Goal: Transaction & Acquisition: Purchase product/service

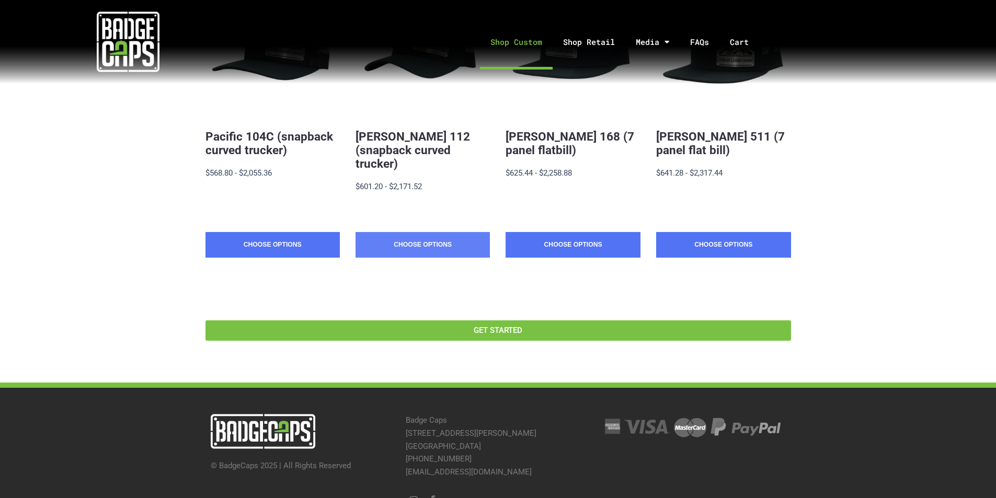
scroll to position [312, 0]
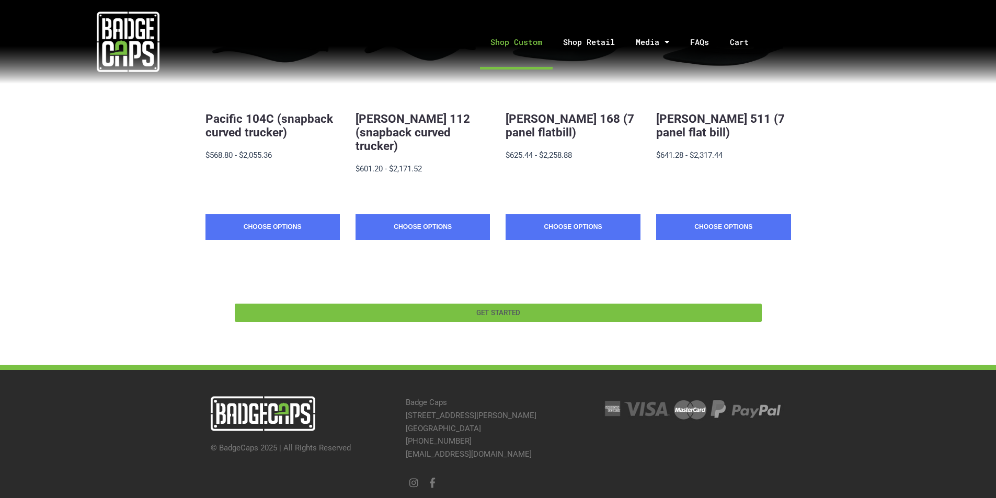
click at [485, 310] on span "GET STARTED" at bounding box center [499, 313] width 44 height 7
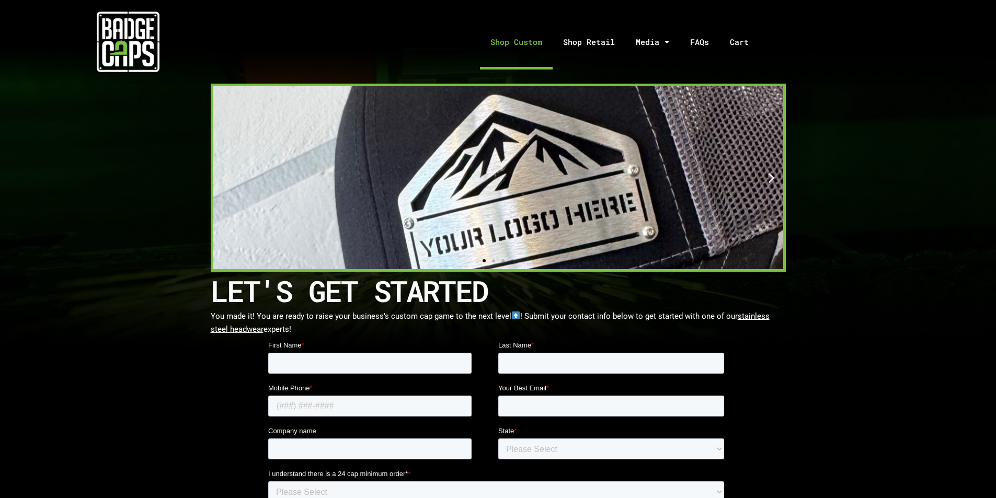
click at [528, 40] on link "Shop Custom" at bounding box center [516, 42] width 73 height 55
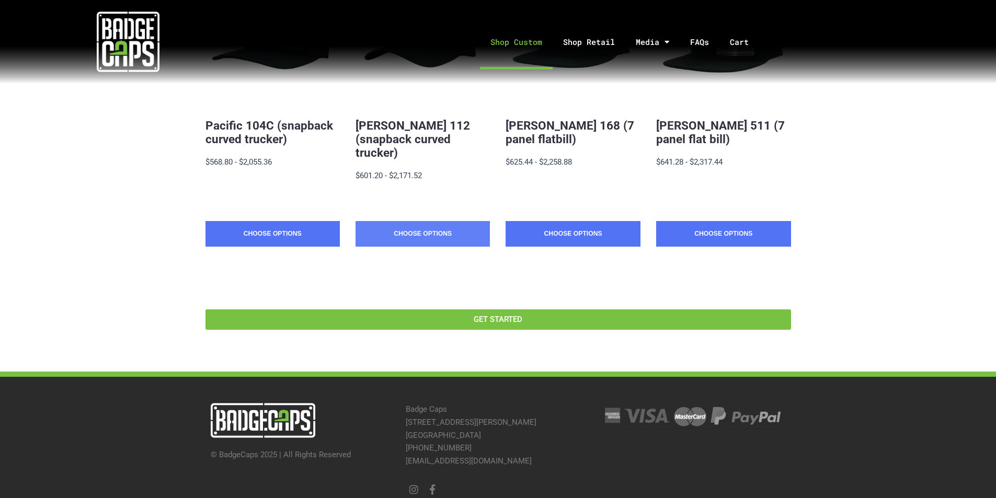
scroll to position [312, 0]
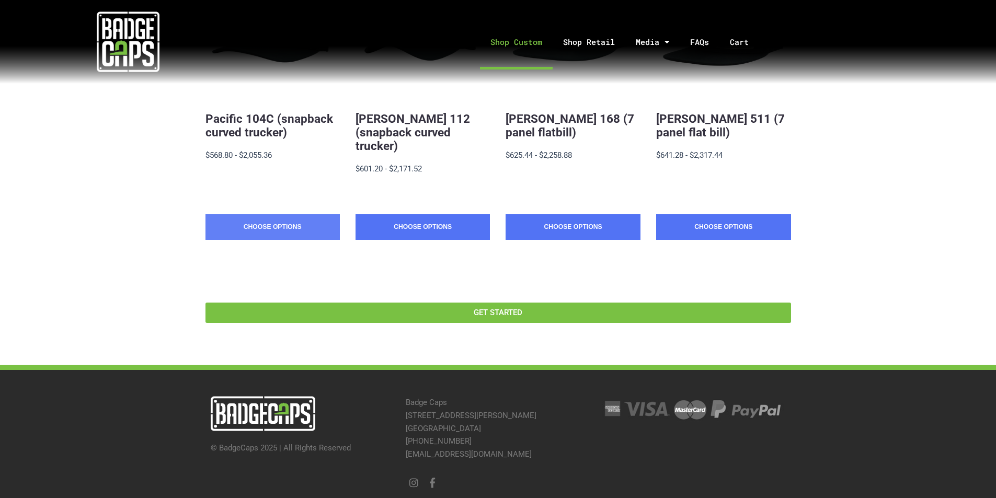
click at [286, 214] on link "Choose Options" at bounding box center [273, 227] width 134 height 26
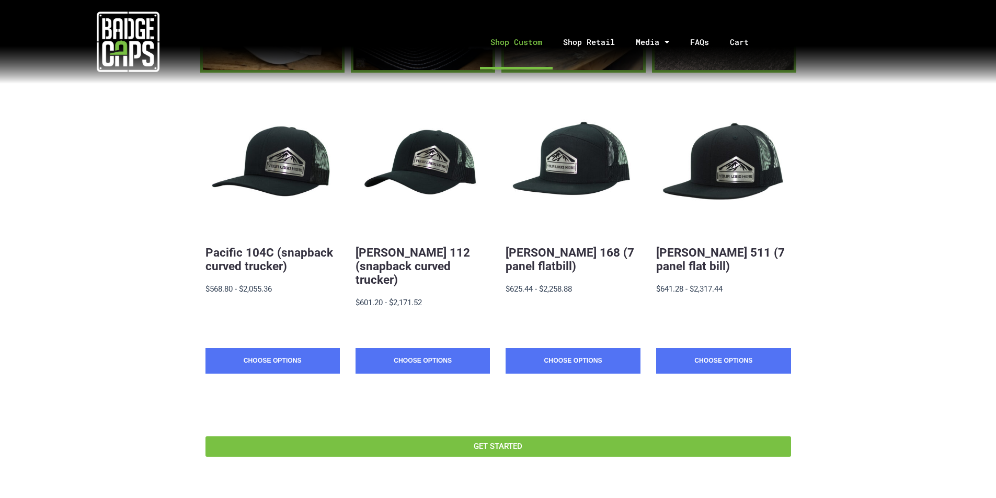
scroll to position [155, 0]
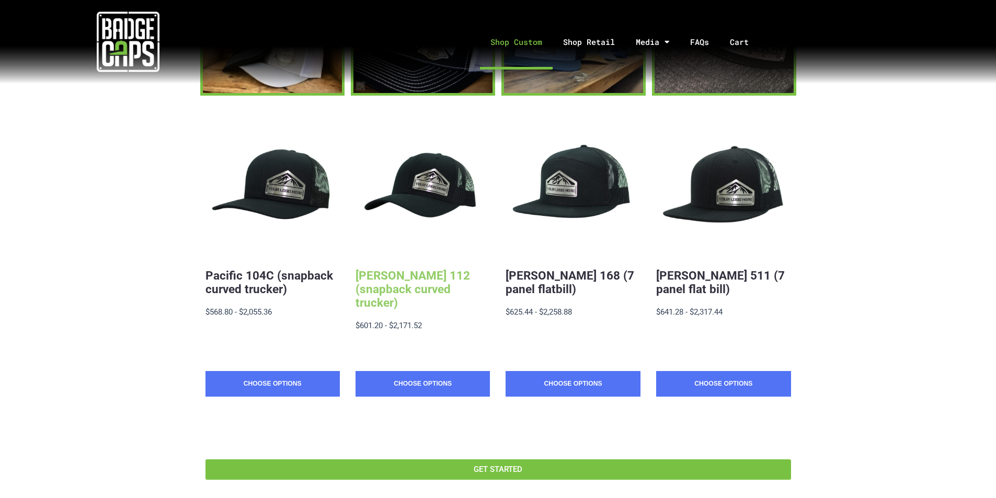
click at [393, 279] on link "[PERSON_NAME] 112 (snapback curved trucker)" at bounding box center [413, 289] width 115 height 41
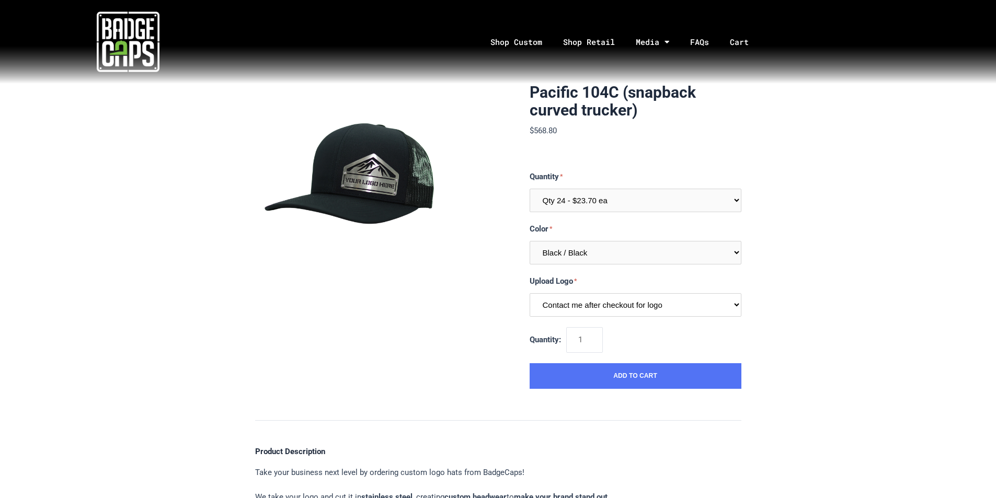
click at [610, 305] on select "Contact me after checkout for logo" at bounding box center [636, 305] width 212 height 24
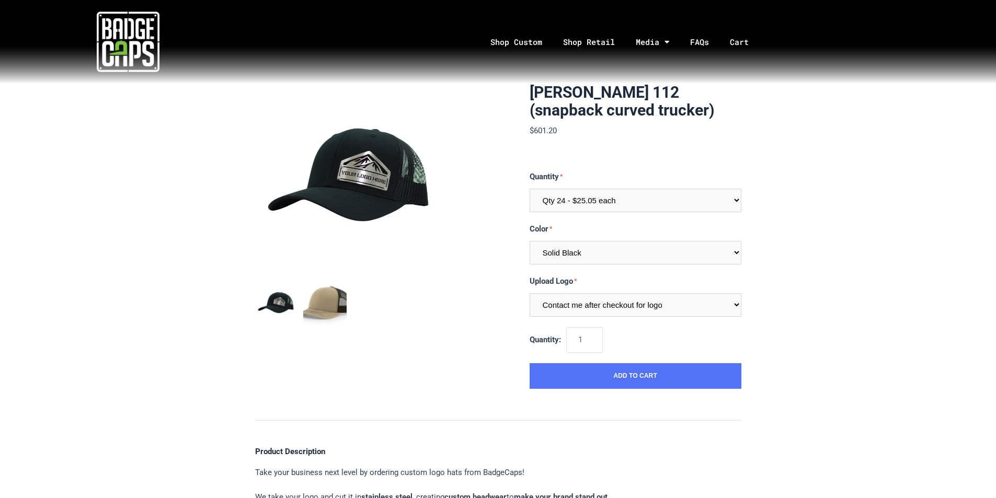
click at [322, 296] on img "mark as featured image" at bounding box center [324, 303] width 43 height 43
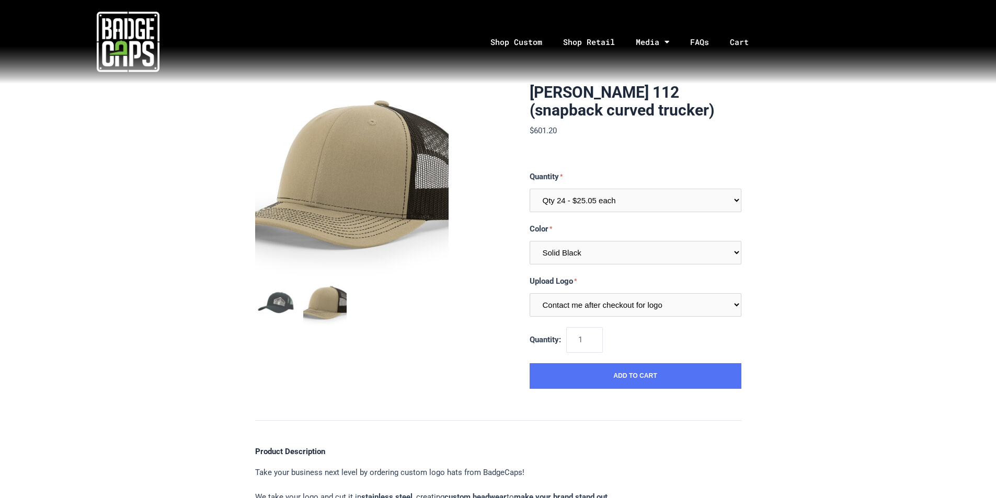
click at [336, 300] on img "mark as featured image" at bounding box center [324, 303] width 43 height 43
click at [600, 252] on select "Multiple Colors (Finalize After Checkout) Solid Black Black / Charcoal Charcoal…" at bounding box center [636, 253] width 212 height 24
click at [530, 241] on select "Multiple Colors (Finalize After Checkout) Solid Black Black / Charcoal Charcoal…" at bounding box center [636, 253] width 212 height 24
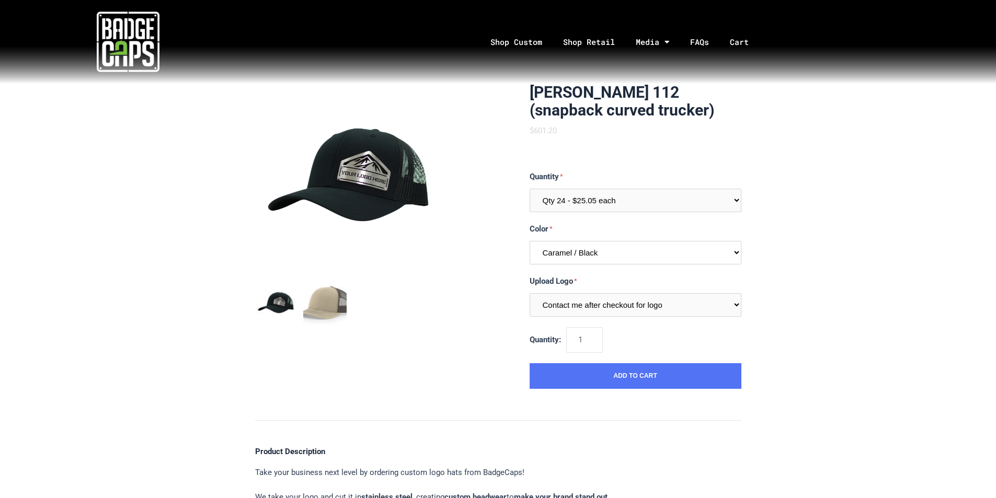
click at [596, 254] on select "Multiple Colors (Finalize After Checkout) Solid Black Black / Charcoal Charcoal…" at bounding box center [636, 253] width 212 height 24
click at [530, 241] on select "Multiple Colors (Finalize After Checkout) Solid Black Black / Charcoal Charcoal…" at bounding box center [636, 253] width 212 height 24
click at [598, 254] on select "Multiple Colors (Finalize After Checkout) Solid Black Black / Charcoal Charcoal…" at bounding box center [636, 253] width 212 height 24
select select "237"
click at [530, 241] on select "Multiple Colors (Finalize After Checkout) Solid Black Black / Charcoal Charcoal…" at bounding box center [636, 253] width 212 height 24
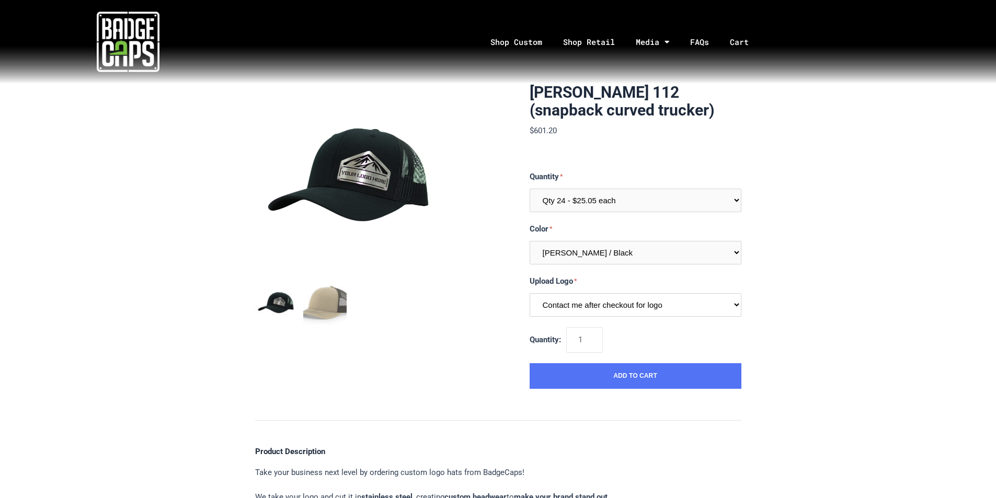
click at [605, 309] on select "Contact me after checkout for logo" at bounding box center [636, 305] width 212 height 24
click at [530, 293] on select "Contact me after checkout for logo" at bounding box center [636, 305] width 212 height 24
click at [615, 199] on select "Qty 24 - $25.05 each Qty 48 - $24.24 each Qty 96 - $22.62 each" at bounding box center [636, 201] width 212 height 24
